Goal: Task Accomplishment & Management: Manage account settings

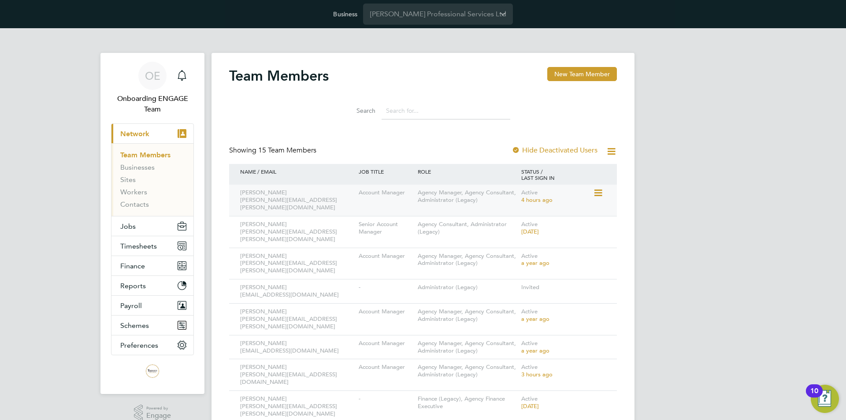
click at [594, 193] on icon at bounding box center [597, 193] width 9 height 11
click at [712, 260] on div "OE Onboarding ENGAGE Team Notifications Applications: Current page: Network Tea…" at bounding box center [423, 351] width 846 height 647
click at [598, 219] on icon at bounding box center [597, 224] width 9 height 11
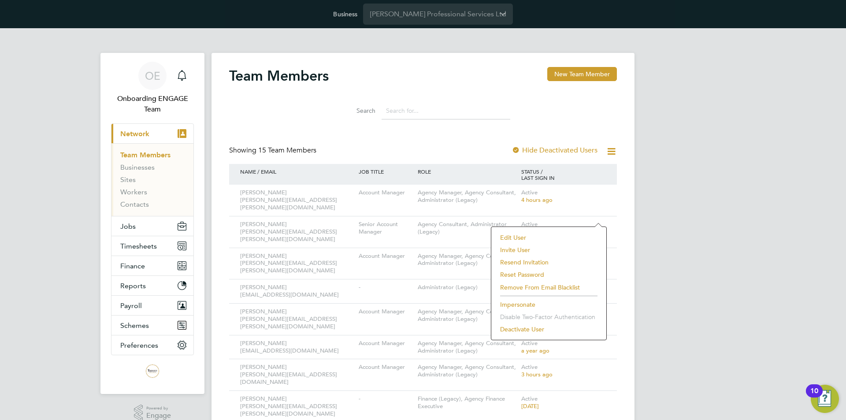
click at [685, 267] on div "OE Onboarding ENGAGE Team Notifications Applications: Current page: Network Tea…" at bounding box center [423, 351] width 846 height 647
click at [602, 282] on icon at bounding box center [597, 287] width 9 height 11
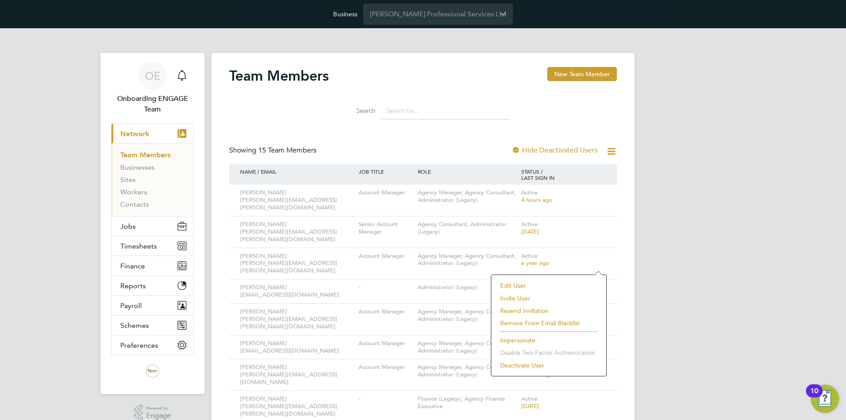
click at [667, 236] on div "OE Onboarding ENGAGE Team Notifications Applications: Current page: Network Tea…" at bounding box center [423, 351] width 846 height 647
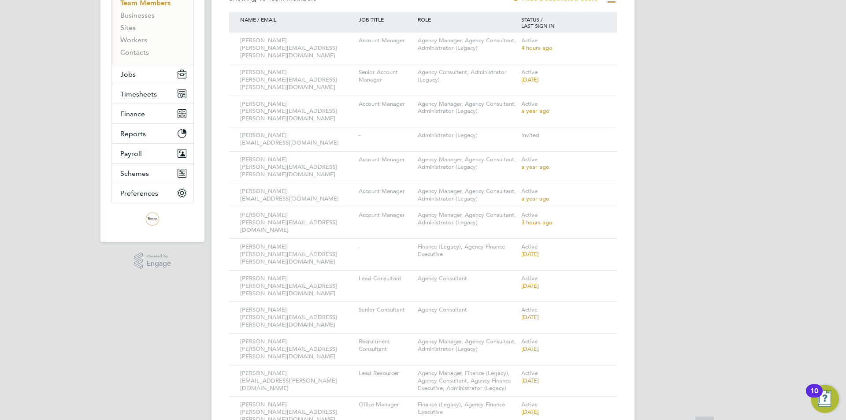
scroll to position [174, 0]
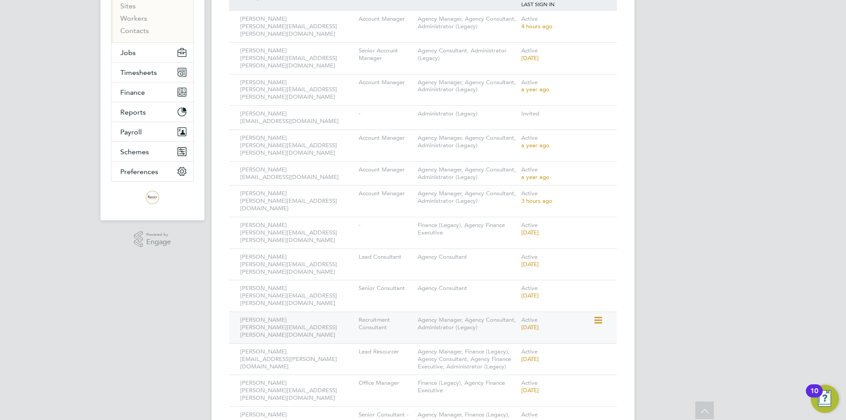
click at [599, 315] on icon at bounding box center [597, 320] width 9 height 11
click at [694, 230] on div "OE Onboarding ENGAGE Team Notifications Applications: Current page: Network Tea…" at bounding box center [423, 178] width 846 height 647
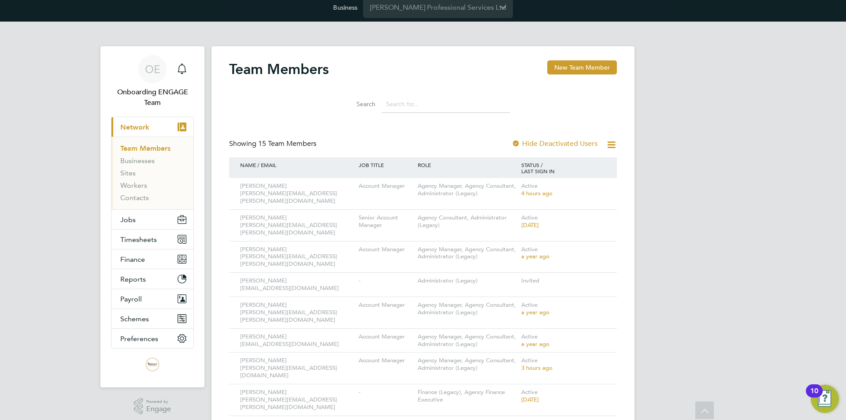
scroll to position [0, 0]
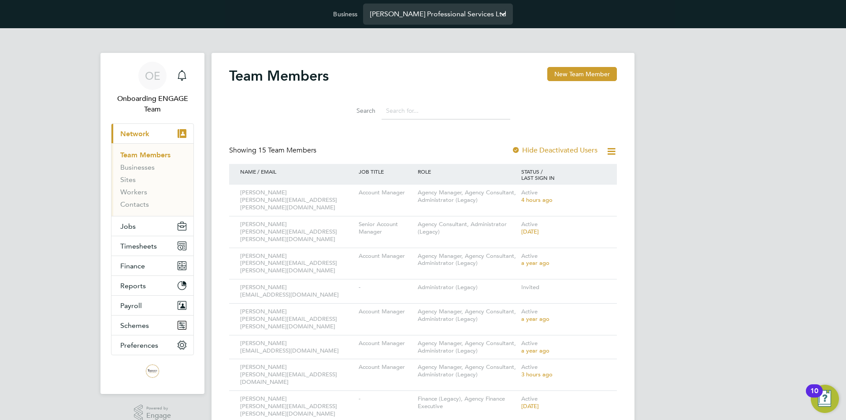
click at [436, 11] on input "Trevett Professional Services Ltd" at bounding box center [438, 14] width 150 height 21
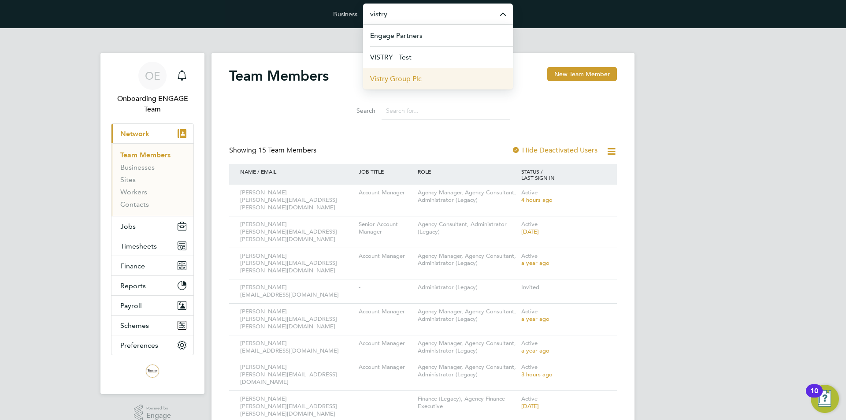
click at [436, 75] on li "Vistry Group Plc" at bounding box center [438, 79] width 150 height 22
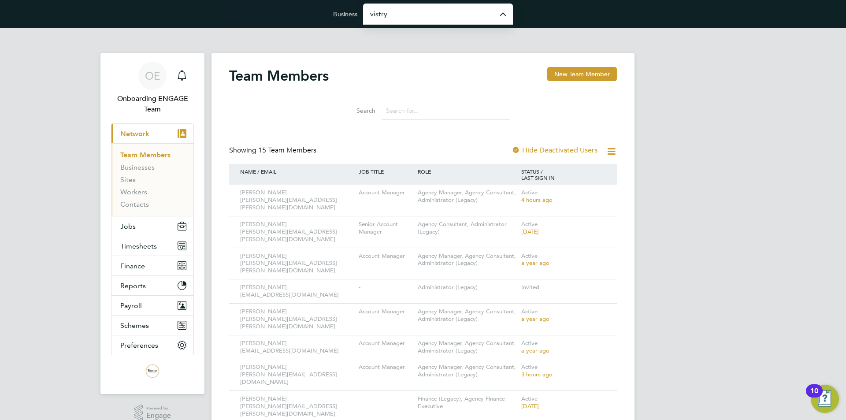
type input "Vistry Group Plc"
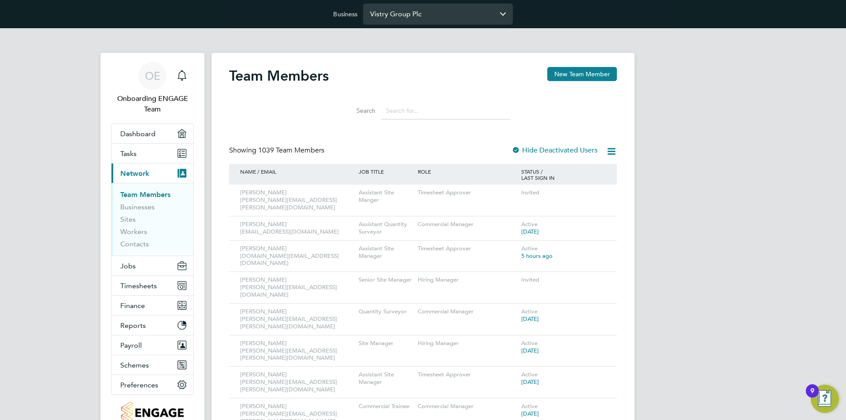
click at [428, 17] on input "Vistry Group Plc" at bounding box center [438, 14] width 150 height 21
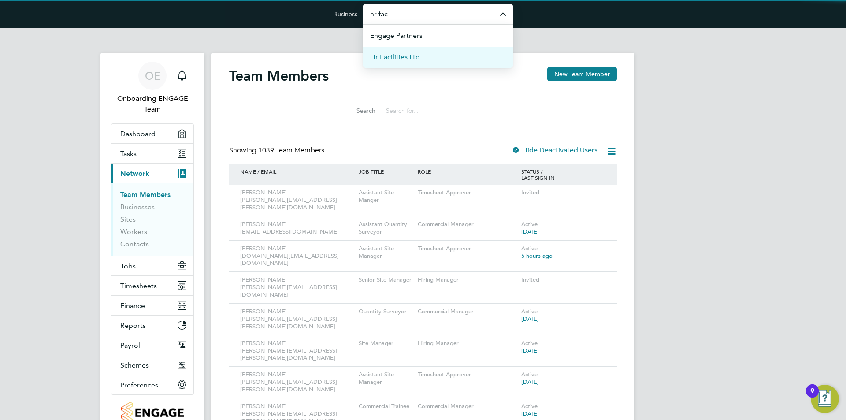
click at [421, 65] on li "Hr Facilities Ltd" at bounding box center [438, 57] width 150 height 22
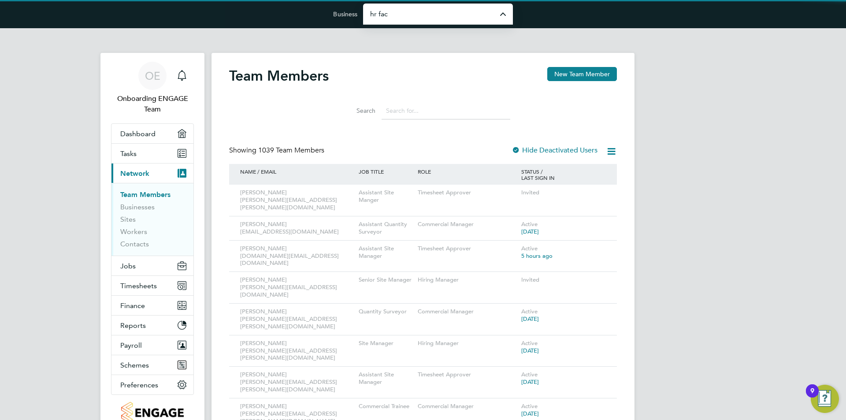
type input "Hr Facilities Ltd"
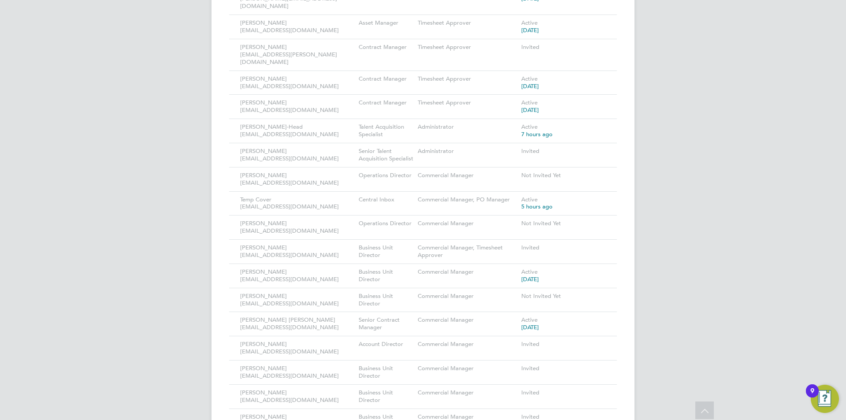
scroll to position [986, 0]
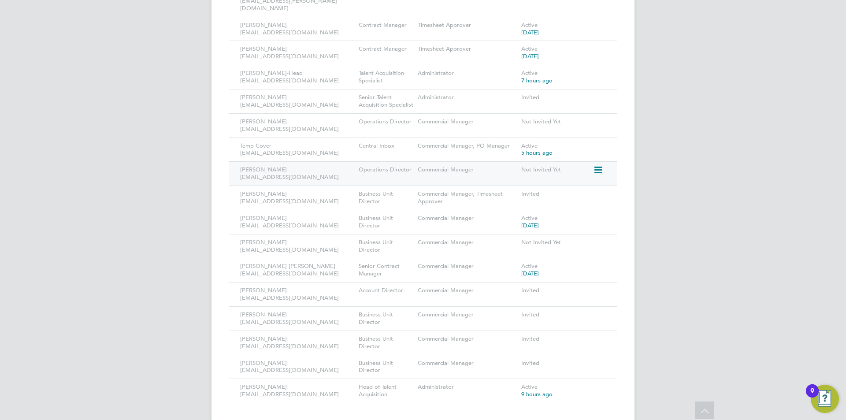
click at [602, 165] on icon at bounding box center [597, 170] width 9 height 11
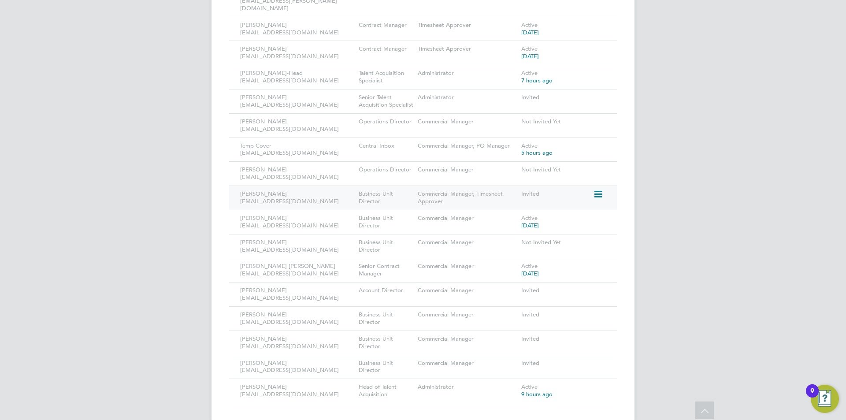
click at [597, 189] on icon at bounding box center [597, 194] width 9 height 11
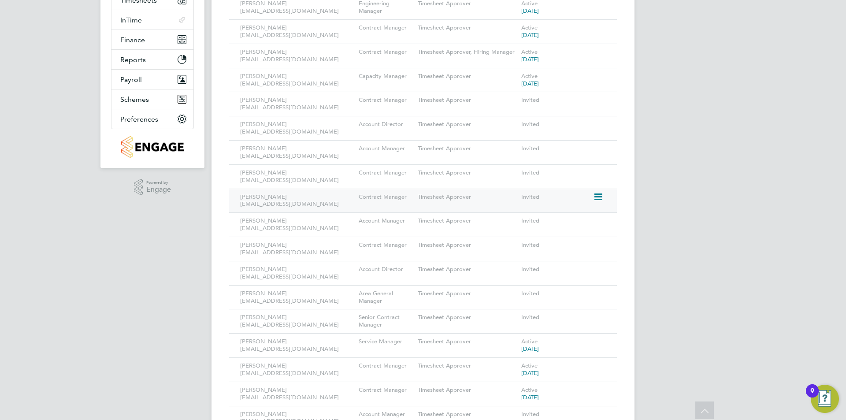
scroll to position [281, 0]
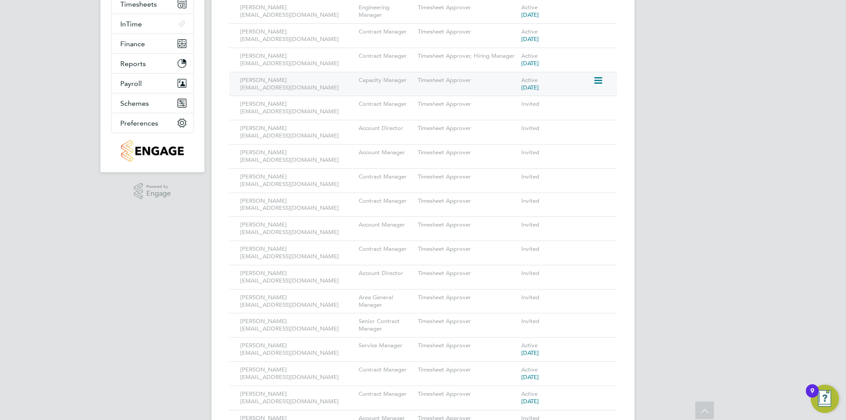
click at [597, 79] on icon at bounding box center [597, 80] width 9 height 11
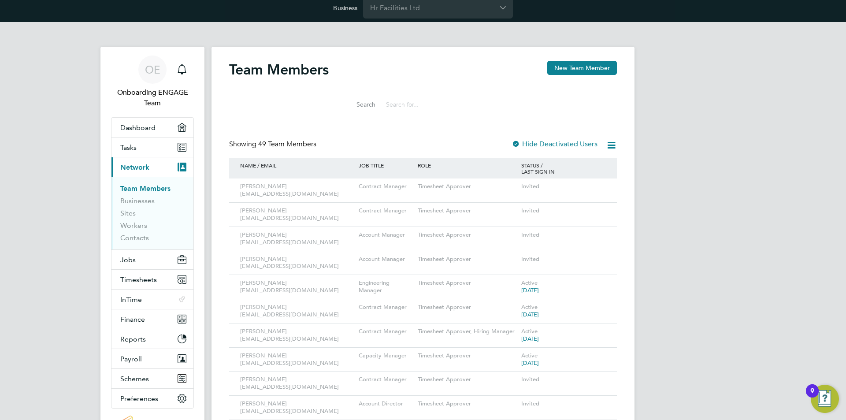
scroll to position [0, 0]
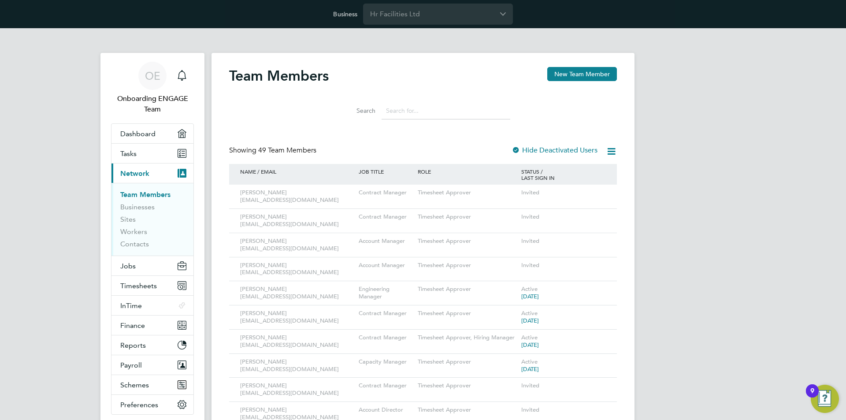
click at [516, 153] on div at bounding box center [515, 150] width 9 height 9
click at [415, 12] on input "Hr Facilities Ltd" at bounding box center [438, 14] width 150 height 21
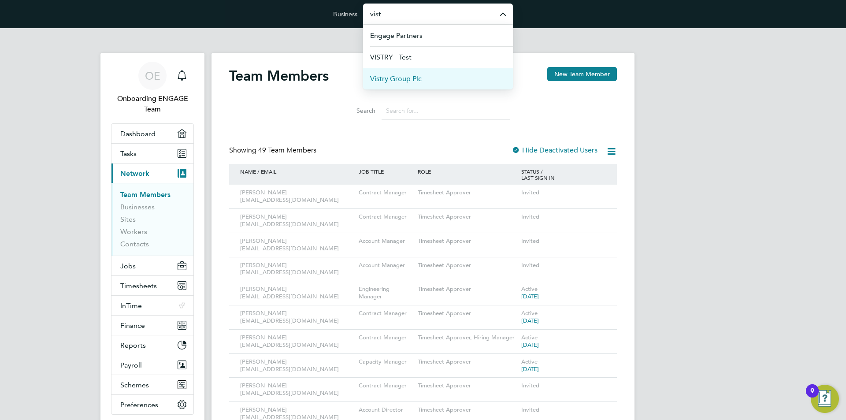
click at [433, 80] on li "Vistry Group Plc" at bounding box center [438, 79] width 150 height 22
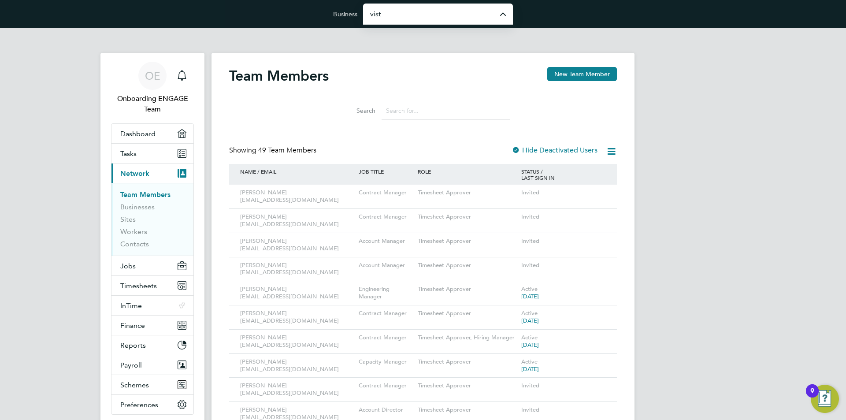
type input "Vistry Group Plc"
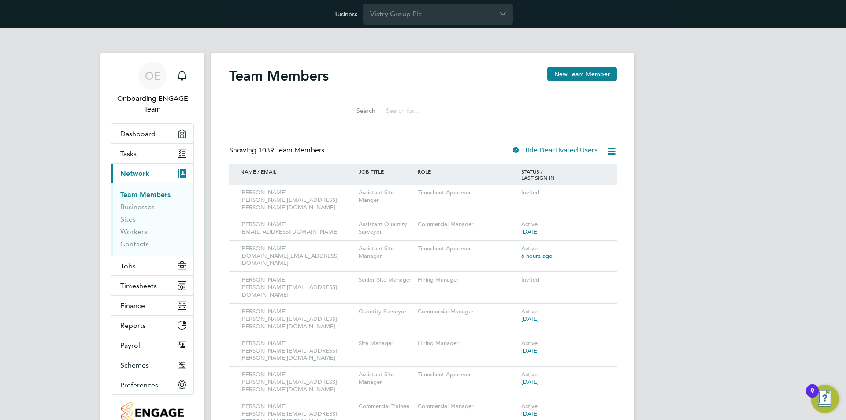
click at [515, 151] on div at bounding box center [515, 150] width 9 height 9
drag, startPoint x: 516, startPoint y: 148, endPoint x: 420, endPoint y: 111, distance: 103.6
click at [420, 111] on input at bounding box center [445, 110] width 129 height 17
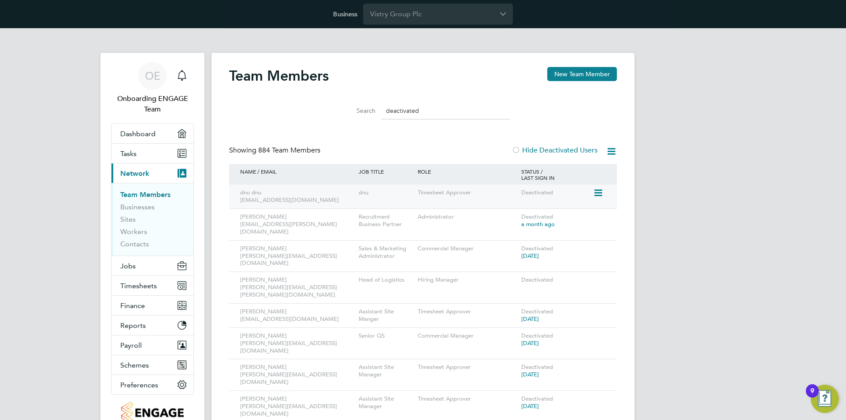
type input "deactivated"
click at [602, 192] on icon at bounding box center [597, 193] width 9 height 11
drag, startPoint x: 780, startPoint y: 153, endPoint x: 756, endPoint y: 147, distance: 24.6
click at [516, 151] on div at bounding box center [515, 150] width 9 height 9
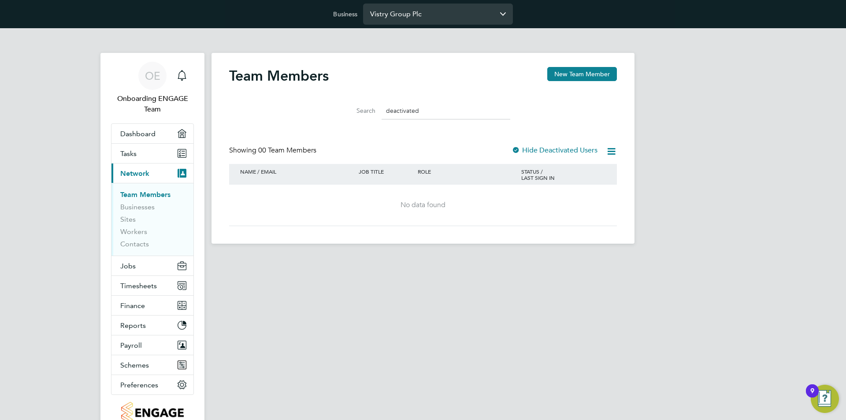
click at [428, 16] on input "Vistry Group Plc" at bounding box center [438, 14] width 150 height 21
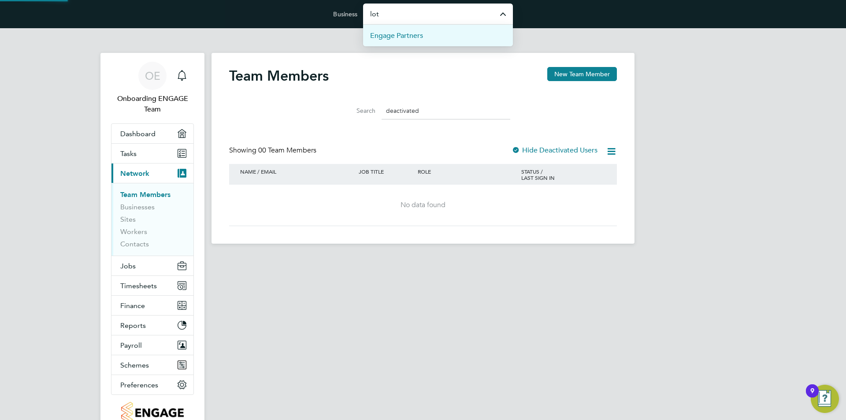
click at [432, 33] on li "Engage Partners" at bounding box center [438, 36] width 150 height 22
type input "Engage Partners"
